Goal: Task Accomplishment & Management: Manage account settings

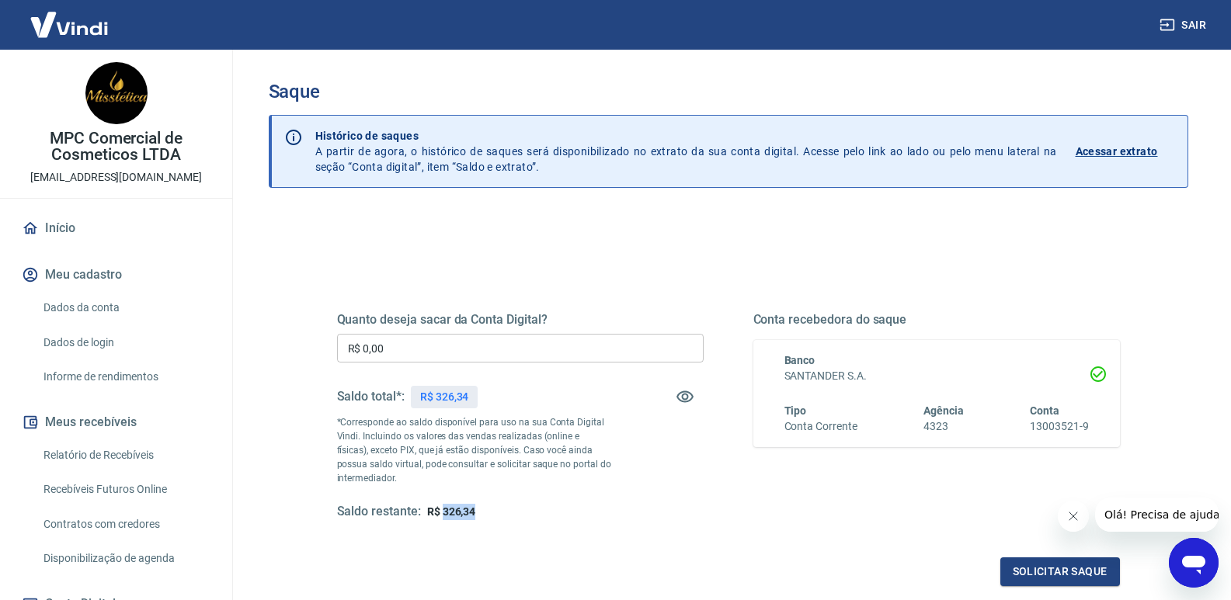
drag, startPoint x: 443, startPoint y: 508, endPoint x: 495, endPoint y: 508, distance: 52.0
click at [495, 508] on div "Saldo restante: R$ 326,34" at bounding box center [520, 512] width 367 height 16
copy span "326,34"
click at [1188, 21] on button "Sair" at bounding box center [1185, 25] width 56 height 29
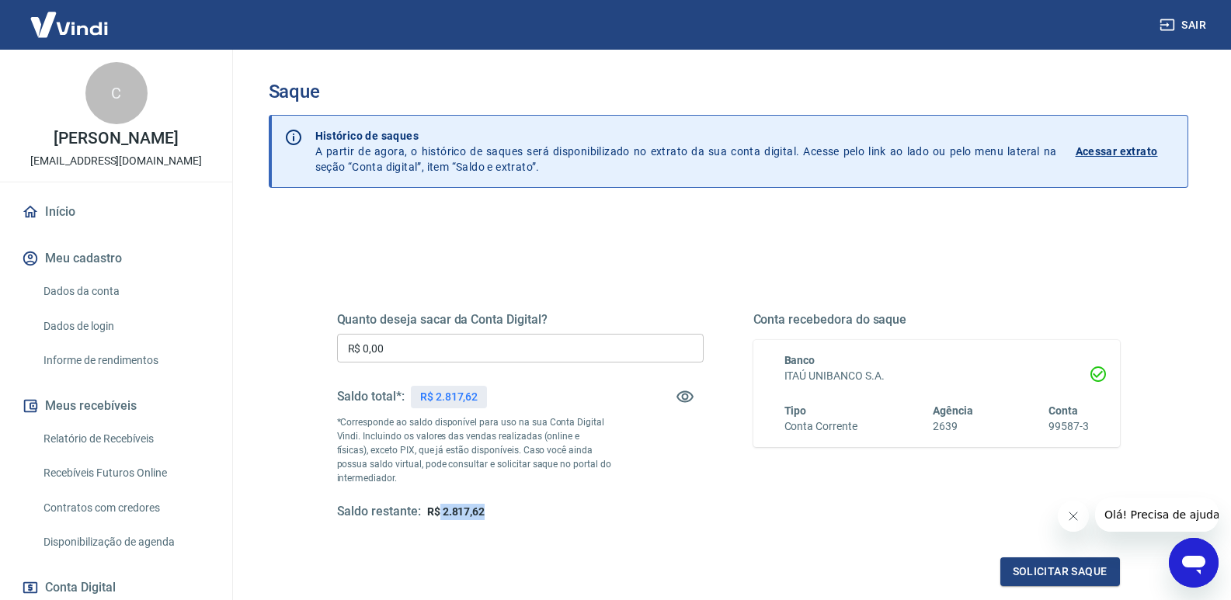
drag, startPoint x: 440, startPoint y: 513, endPoint x: 496, endPoint y: 511, distance: 55.9
click at [496, 511] on div "Saldo restante: R$ 2.817,62" at bounding box center [520, 512] width 367 height 16
copy span "2.817,62"
